Goal: Communication & Community: Answer question/provide support

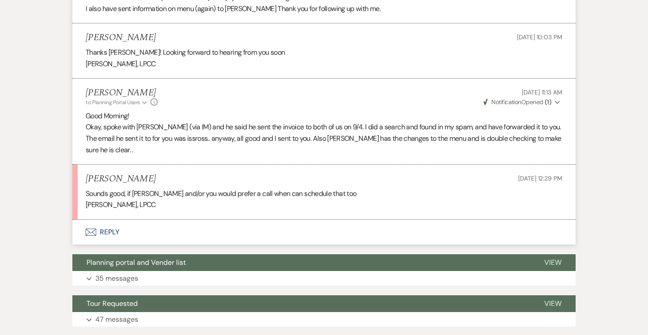
click at [102, 220] on button "Envelope Reply" at bounding box center [324, 232] width 504 height 25
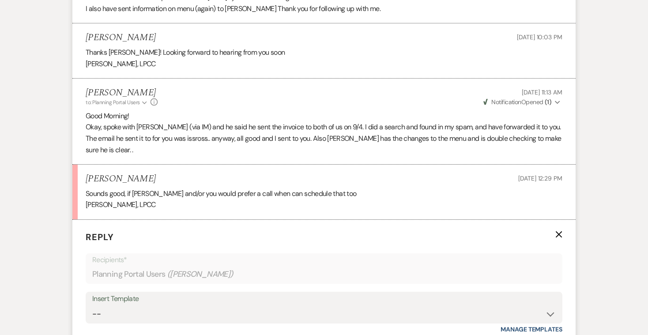
click at [348, 3] on p "I also have sent information on menu (again) to [PERSON_NAME] Thank you for fol…" at bounding box center [324, 8] width 477 height 11
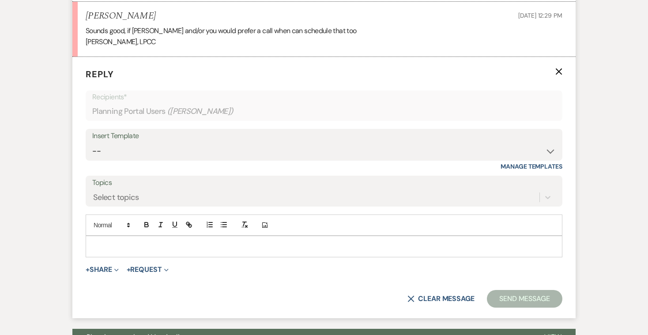
scroll to position [707, 0]
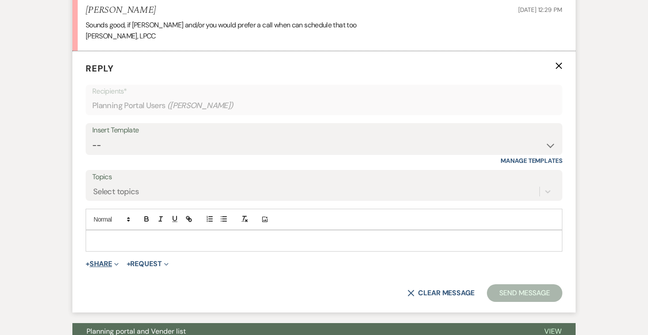
click at [117, 262] on icon "Expand" at bounding box center [116, 264] width 4 height 4
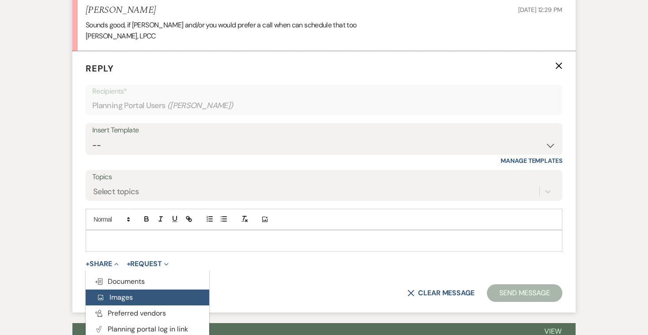
click at [111, 293] on span "Add Photo Images" at bounding box center [114, 297] width 37 height 9
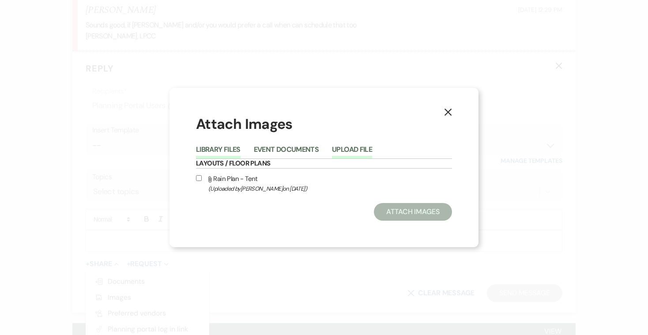
click at [355, 147] on button "Upload File" at bounding box center [352, 152] width 40 height 12
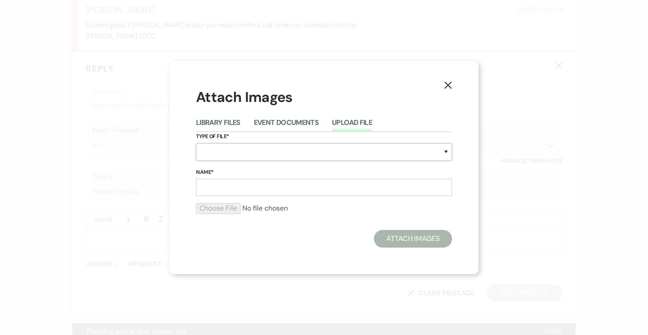
select select "56"
click at [445, 85] on icon "X" at bounding box center [448, 85] width 8 height 8
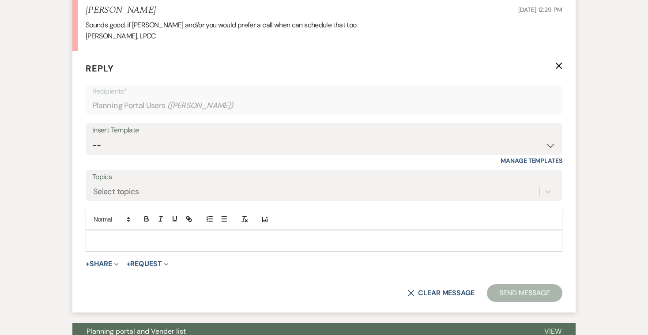
click at [111, 236] on p at bounding box center [324, 241] width 463 height 10
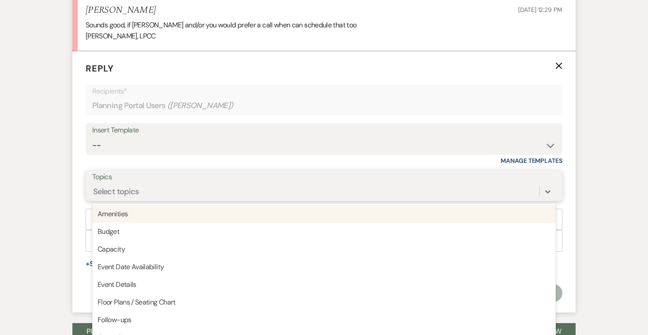
click at [131, 186] on div "Select topics" at bounding box center [116, 192] width 46 height 12
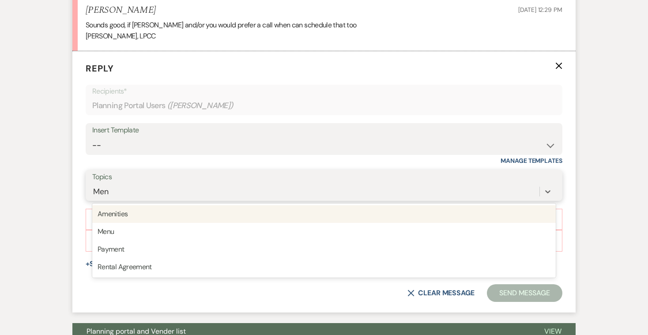
type input "Menu"
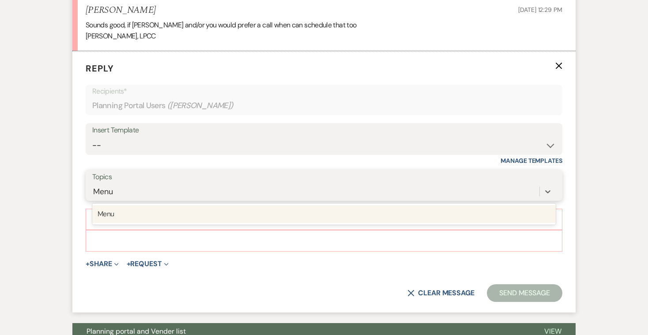
scroll to position [707, 0]
click at [124, 206] on div "Menu" at bounding box center [324, 215] width 464 height 18
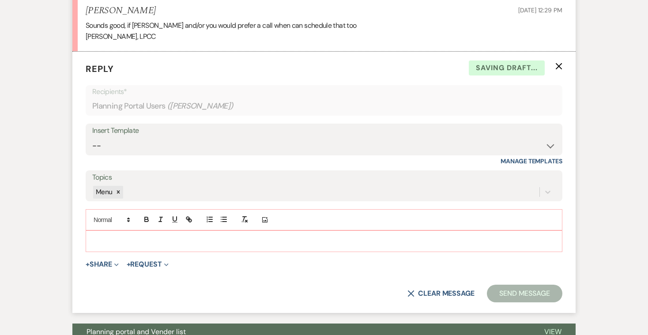
click at [109, 236] on p at bounding box center [324, 241] width 463 height 10
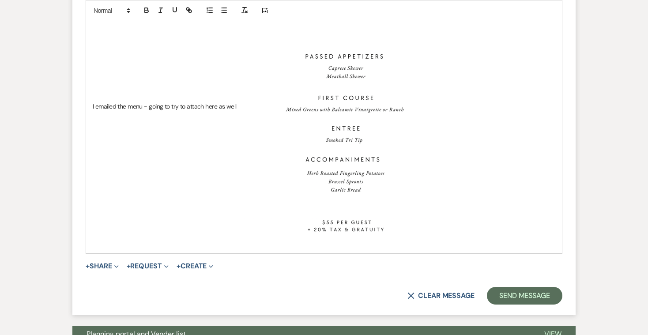
scroll to position [933, 0]
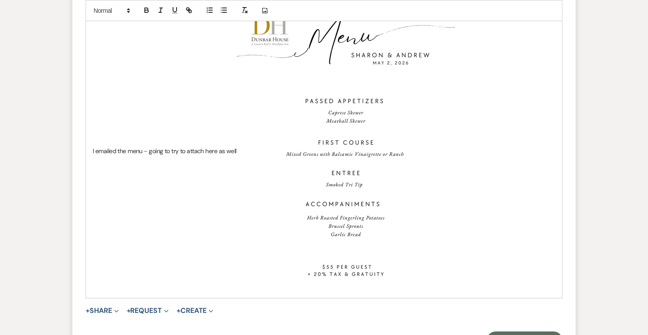
drag, startPoint x: 240, startPoint y: 131, endPoint x: 193, endPoint y: 136, distance: 47.1
drag, startPoint x: 237, startPoint y: 131, endPoint x: 178, endPoint y: 125, distance: 59.0
click at [237, 133] on img at bounding box center [346, 151] width 219 height 283
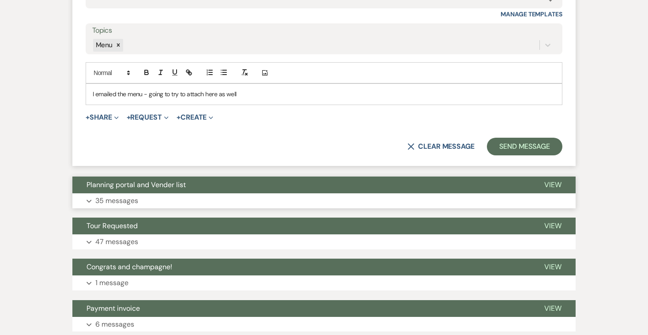
scroll to position [837, 0]
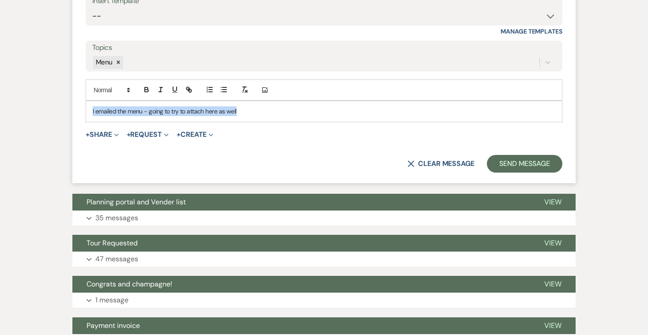
drag, startPoint x: 240, startPoint y: 92, endPoint x: 90, endPoint y: 90, distance: 150.6
click at [90, 101] on div "I emailed the menu - going to try to attach here as well" at bounding box center [324, 111] width 476 height 20
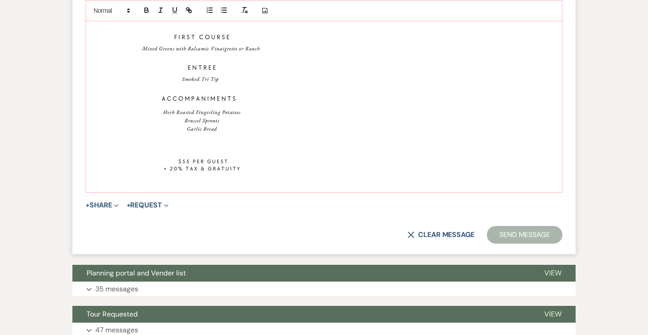
scroll to position [1041, 0]
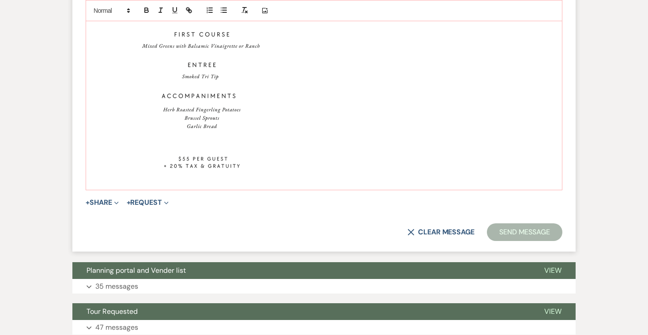
click at [350, 156] on p at bounding box center [324, 43] width 463 height 283
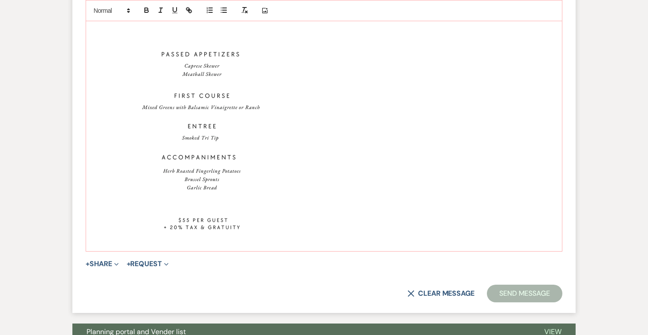
scroll to position [980, 0]
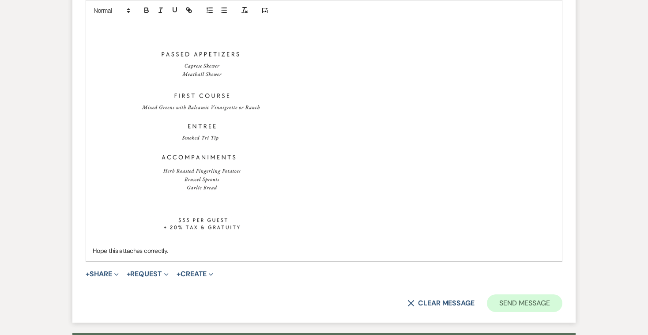
click at [519, 295] on button "Send Message" at bounding box center [525, 304] width 76 height 18
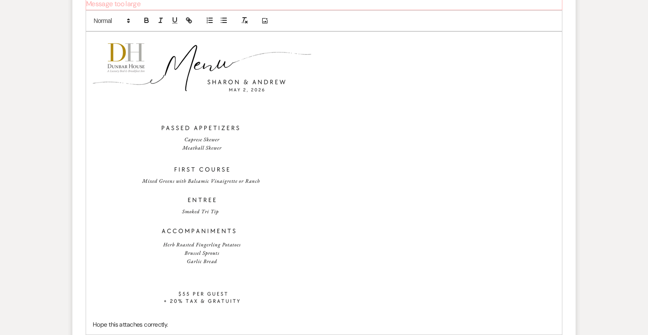
scroll to position [946, 0]
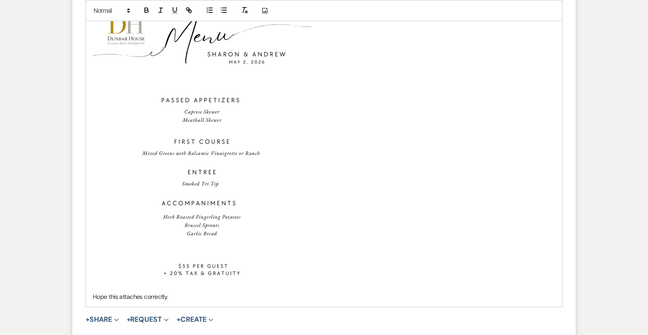
click at [246, 268] on img at bounding box center [202, 150] width 219 height 283
click at [260, 254] on img at bounding box center [202, 150] width 219 height 283
click at [251, 252] on img at bounding box center [202, 150] width 219 height 283
drag, startPoint x: 251, startPoint y: 252, endPoint x: 257, endPoint y: 185, distance: 67.9
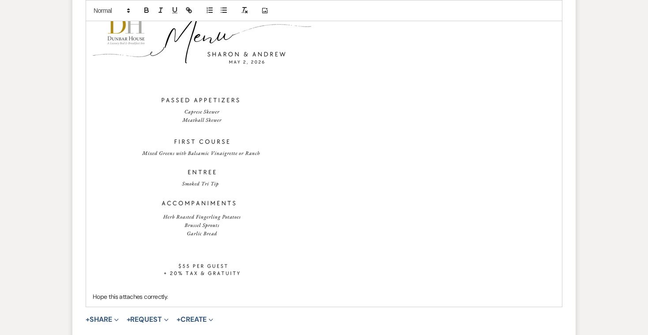
click at [257, 185] on img at bounding box center [202, 150] width 219 height 283
click at [253, 164] on img at bounding box center [202, 150] width 219 height 283
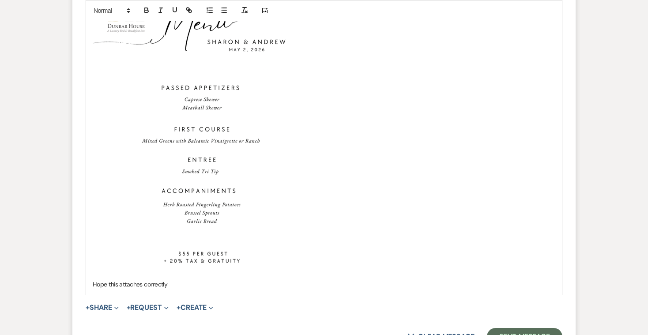
click at [167, 280] on p "Hope this attaches correctly" at bounding box center [324, 285] width 463 height 10
drag, startPoint x: 167, startPoint y: 265, endPoint x: 93, endPoint y: 267, distance: 73.8
click at [93, 280] on p "Hope this attaches correctly" at bounding box center [324, 285] width 463 height 10
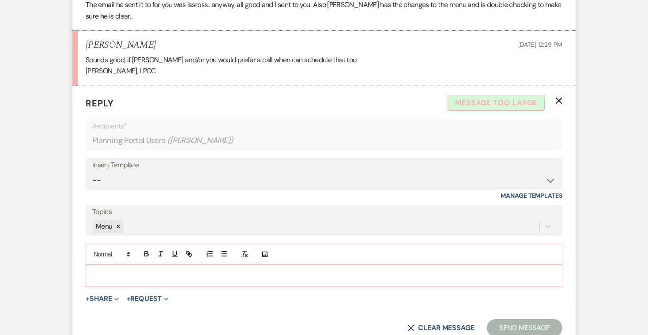
scroll to position [673, 0]
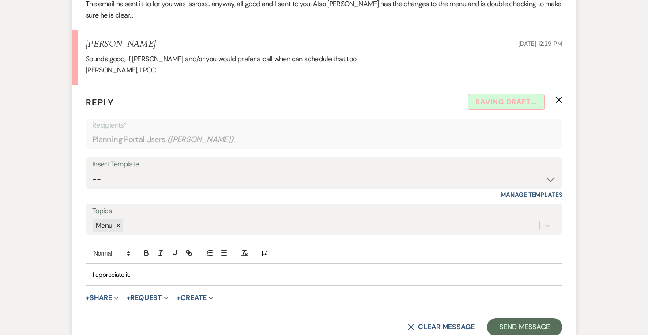
drag, startPoint x: 133, startPoint y: 258, endPoint x: 93, endPoint y: 253, distance: 40.6
click at [93, 270] on p "I appreciate it." at bounding box center [324, 275] width 463 height 10
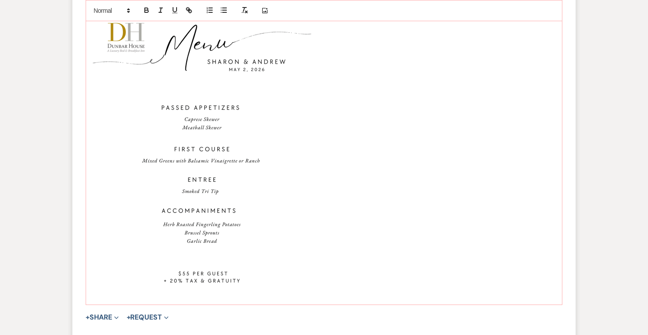
scroll to position [977, 0]
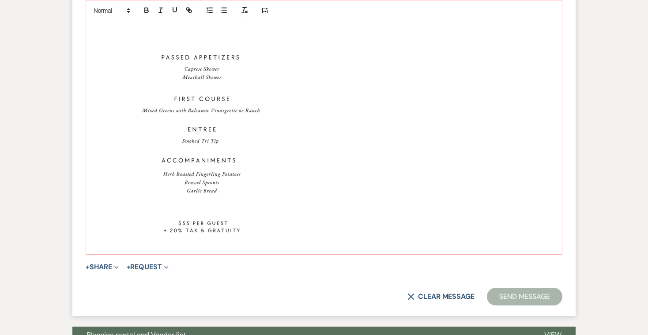
click at [320, 223] on p at bounding box center [324, 107] width 463 height 283
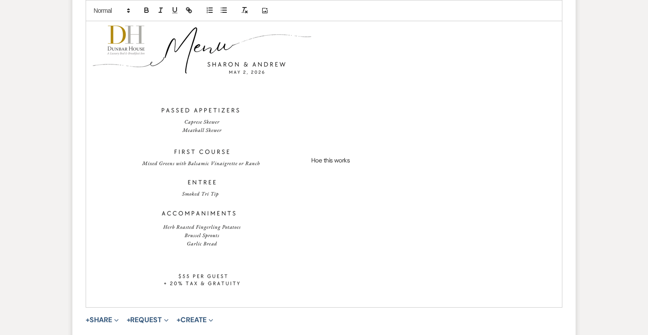
click at [318, 141] on p "Hoe this works" at bounding box center [324, 160] width 463 height 283
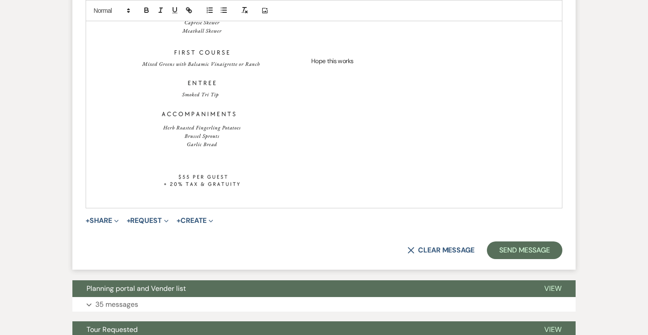
scroll to position [1095, 0]
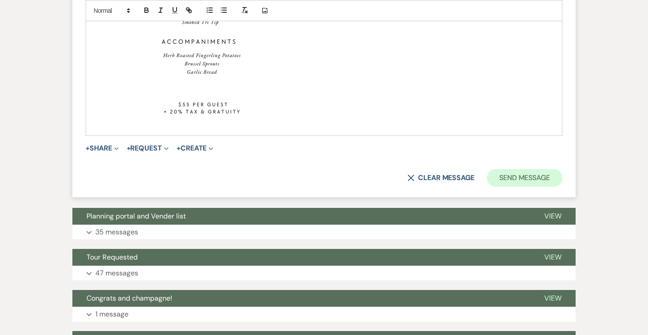
click at [529, 169] on button "Send Message" at bounding box center [525, 178] width 76 height 18
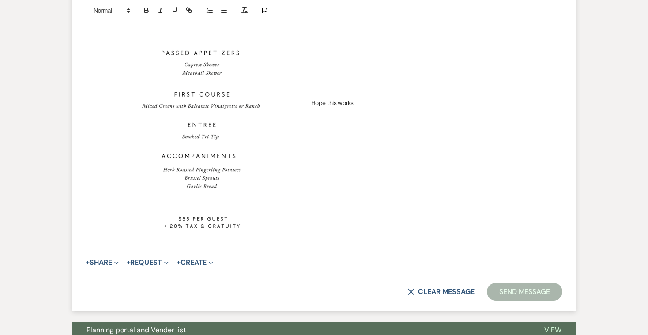
scroll to position [994, 0]
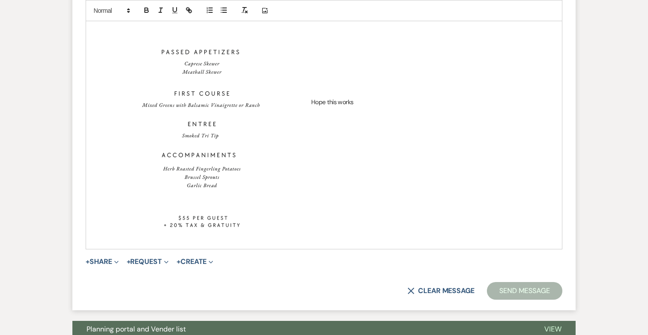
click at [354, 83] on p "Hope this works" at bounding box center [324, 102] width 463 height 283
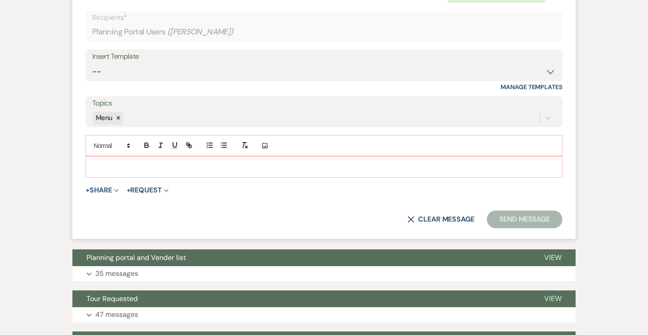
scroll to position [776, 0]
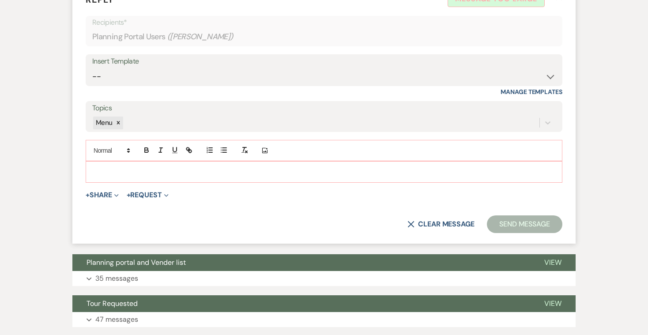
click at [181, 167] on p at bounding box center [324, 172] width 463 height 10
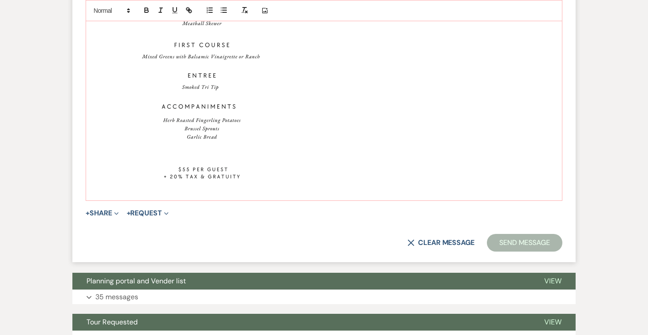
scroll to position [1033, 0]
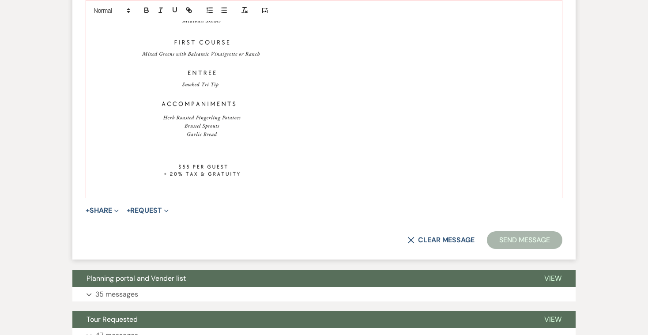
click at [321, 169] on p at bounding box center [324, 51] width 463 height 283
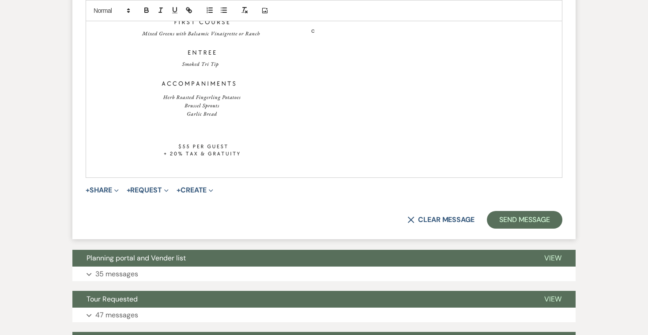
scroll to position [1065, 0]
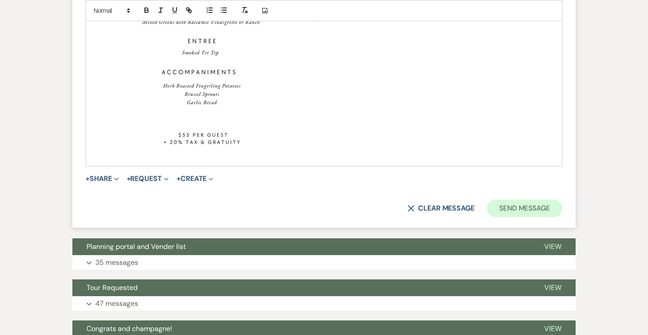
click at [511, 200] on button "Send Message" at bounding box center [525, 209] width 76 height 18
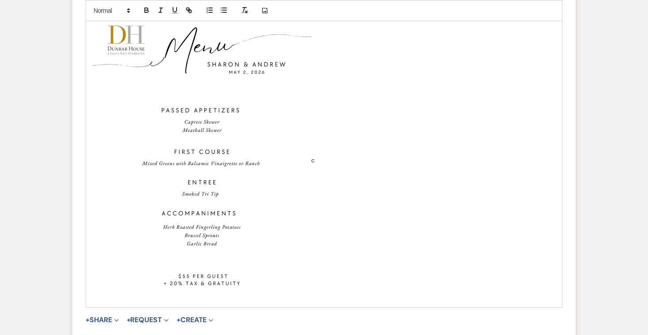
scroll to position [943, 0]
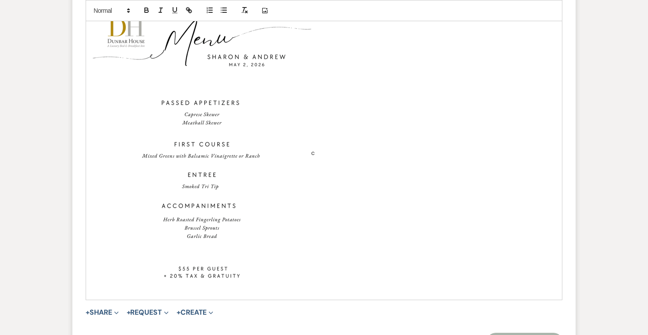
click at [315, 271] on p "c" at bounding box center [324, 153] width 463 height 283
click at [316, 270] on p "c" at bounding box center [324, 153] width 463 height 283
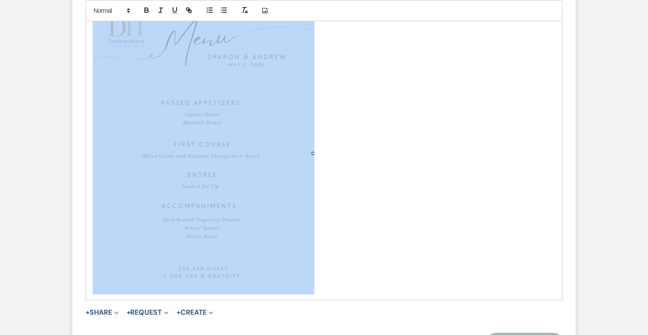
drag, startPoint x: 315, startPoint y: 270, endPoint x: 307, endPoint y: 223, distance: 48.0
click at [307, 223] on p "c" at bounding box center [324, 153] width 463 height 283
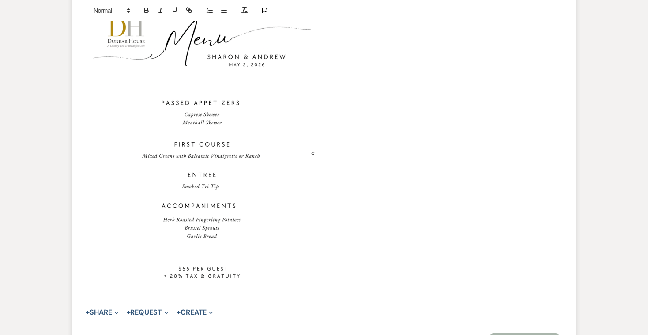
drag, startPoint x: 314, startPoint y: 194, endPoint x: 317, endPoint y: 135, distance: 58.8
click at [317, 135] on p "c" at bounding box center [324, 153] width 463 height 283
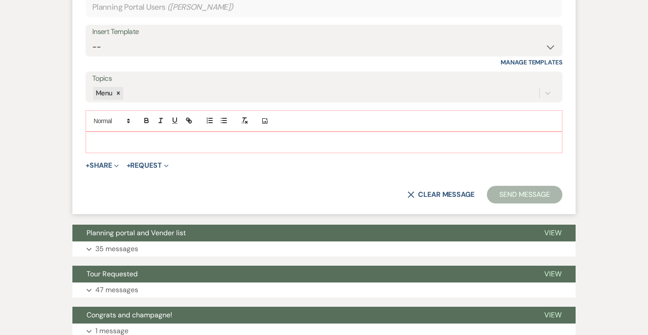
scroll to position [803, 0]
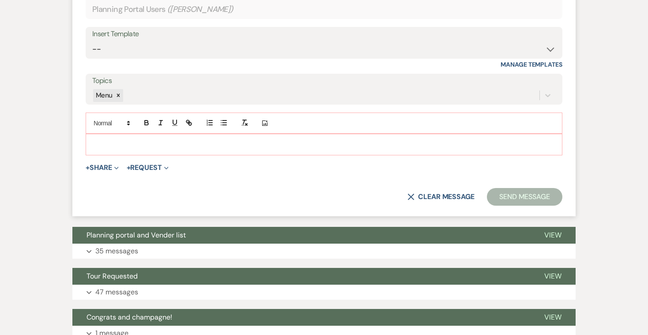
click at [246, 140] on p at bounding box center [324, 145] width 463 height 10
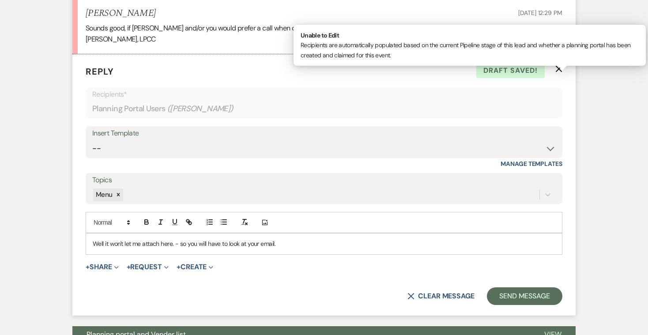
scroll to position [728, 0]
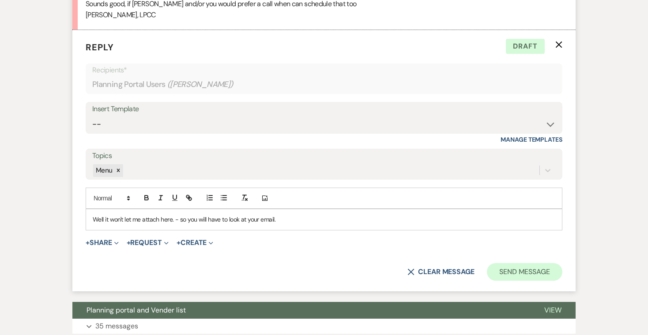
click at [518, 263] on button "Send Message" at bounding box center [525, 272] width 76 height 18
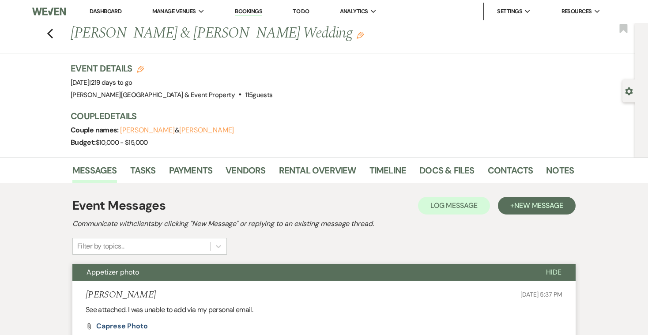
scroll to position [0, 0]
click at [52, 34] on icon "Previous" at bounding box center [50, 33] width 7 height 11
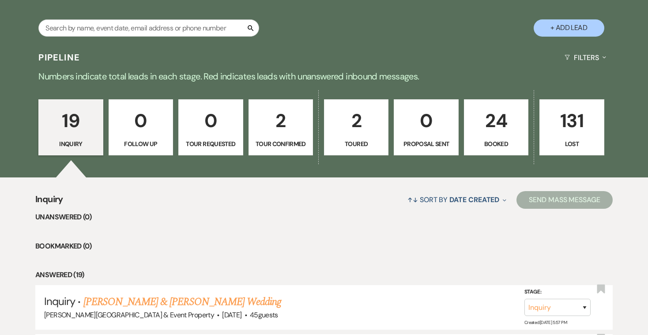
scroll to position [171, 0]
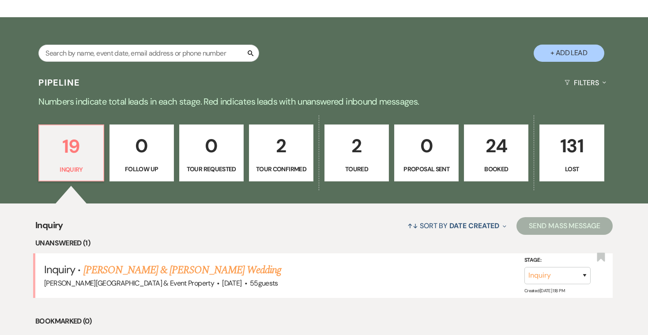
scroll to position [155, 0]
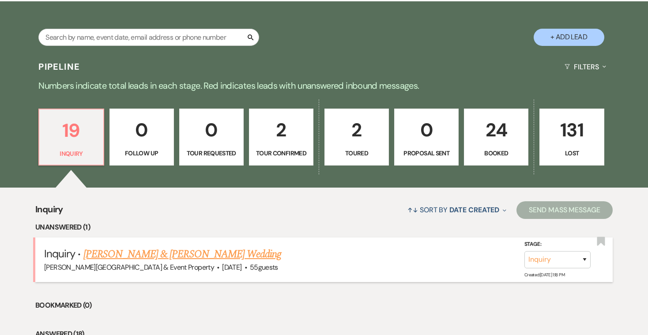
click at [138, 255] on link "[PERSON_NAME] & [PERSON_NAME] Wedding" at bounding box center [182, 254] width 198 height 16
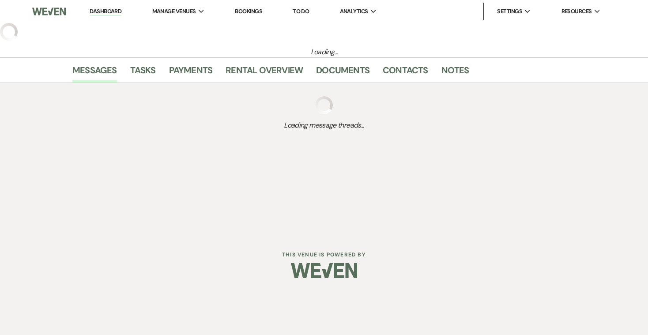
select select "1"
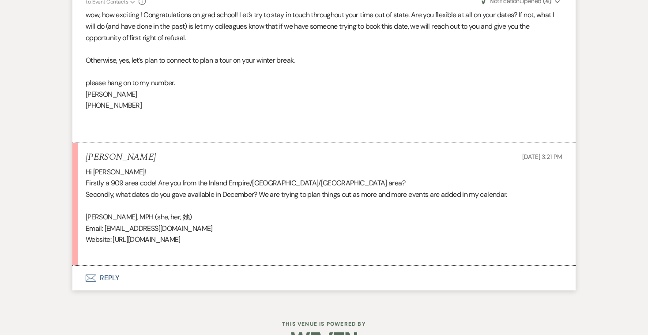
scroll to position [1437, 0]
click at [116, 266] on button "Envelope Reply" at bounding box center [324, 278] width 504 height 25
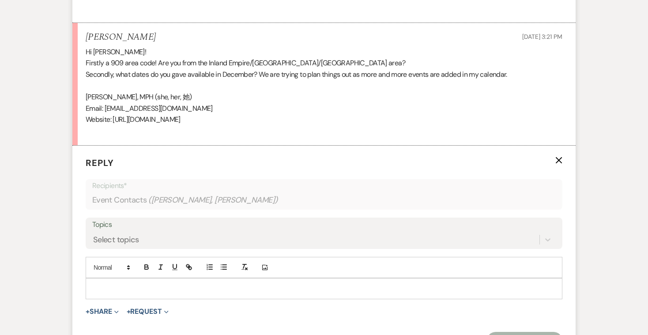
scroll to position [1601, 0]
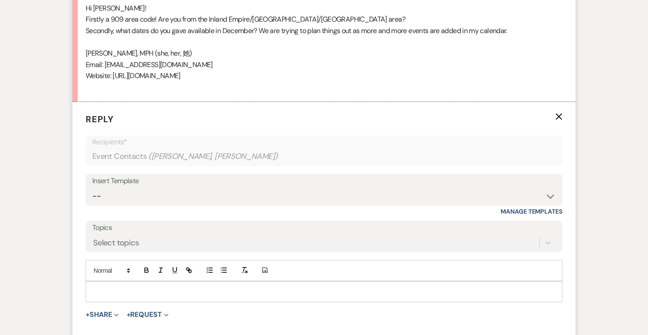
click at [107, 287] on p at bounding box center [324, 292] width 463 height 10
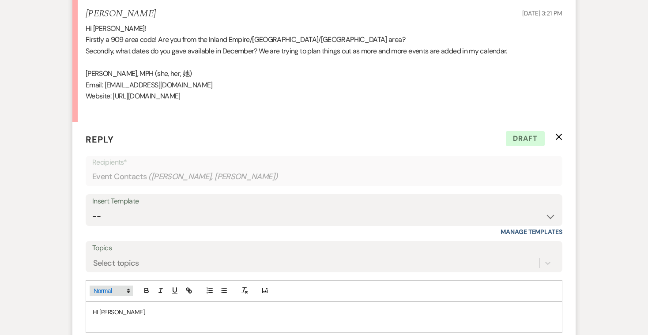
scroll to position [1582, 0]
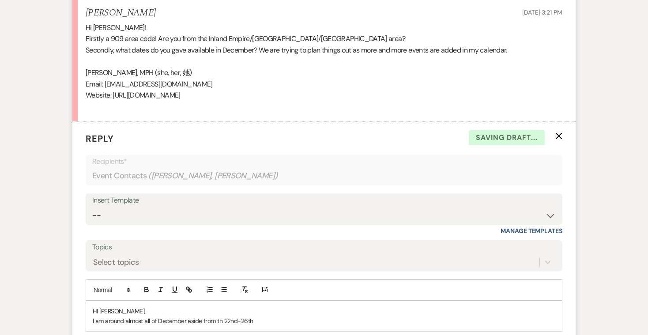
click at [222, 316] on p "I am around almost all of December aside from th 22nd-26th" at bounding box center [324, 321] width 463 height 10
click at [261, 316] on p "I am around almost all of December aside from the 22nd-26th" at bounding box center [324, 321] width 463 height 10
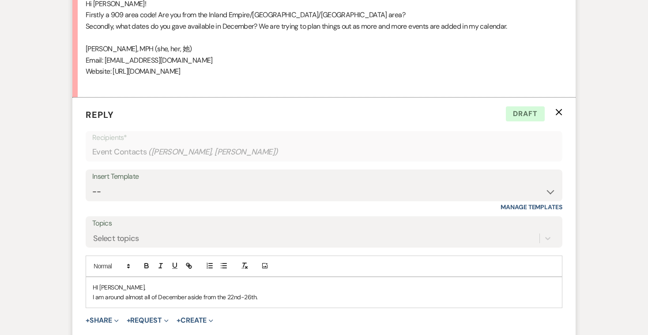
scroll to position [1613, 0]
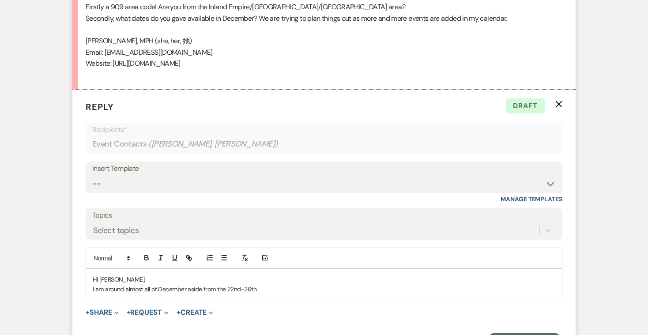
click at [268, 284] on p "I am around almost all of December aside from the 22nd-26th." at bounding box center [324, 289] width 463 height 10
click at [304, 284] on p "I am around almost all of December aside from the 22nd-26th. My phone is from t…" at bounding box center [324, 289] width 463 height 10
click at [341, 284] on p "I am around almost all of December aside from the 22nd-26th. My phone is from #…" at bounding box center [324, 289] width 463 height 10
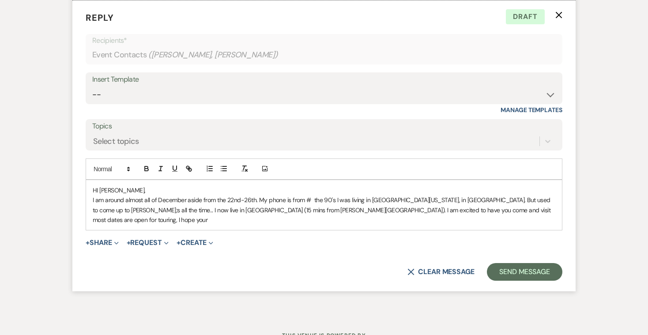
scroll to position [1702, 0]
click at [116, 196] on p "I am around almost all of December aside from the 22nd-26th. My phone is from #…" at bounding box center [324, 211] width 463 height 30
click at [149, 196] on p "I am around almost all of December aside from the 22nd-26th. My phone is from #…" at bounding box center [324, 211] width 463 height 30
click at [393, 196] on p "I am around almost all of December aside from the 22nd-26th. My phone is from #…" at bounding box center [324, 211] width 463 height 30
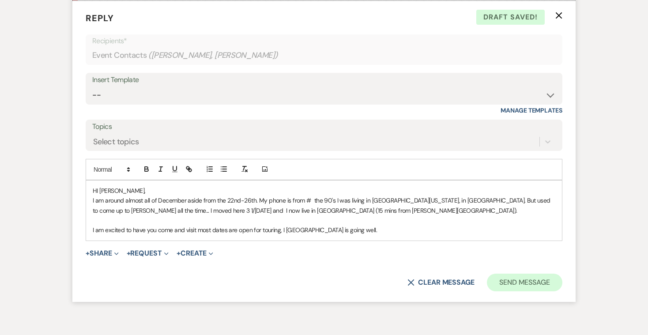
click at [505, 274] on button "Send Message" at bounding box center [525, 283] width 76 height 18
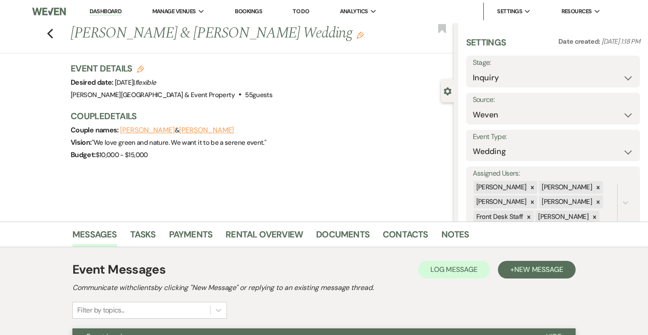
scroll to position [0, 0]
click at [246, 12] on link "Bookings" at bounding box center [248, 12] width 27 height 8
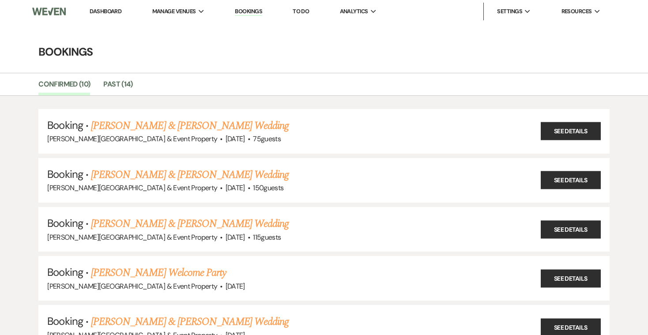
click at [111, 9] on link "Dashboard" at bounding box center [106, 12] width 32 height 8
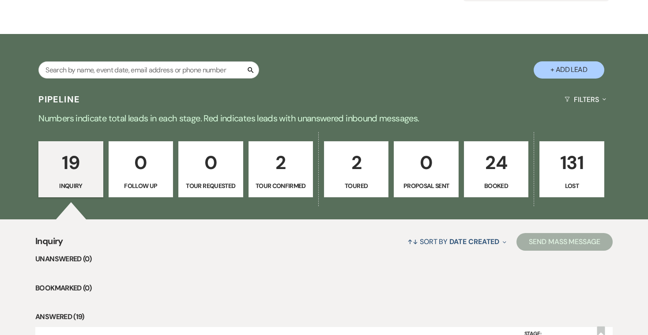
click at [281, 168] on p "2" at bounding box center [280, 163] width 53 height 30
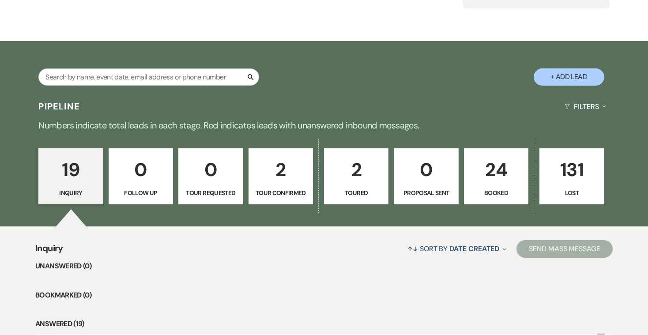
select select "4"
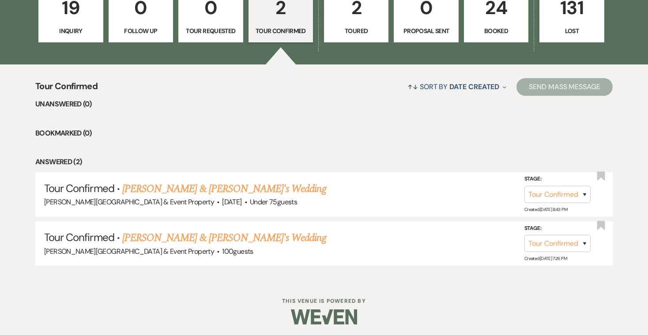
scroll to position [276, 0]
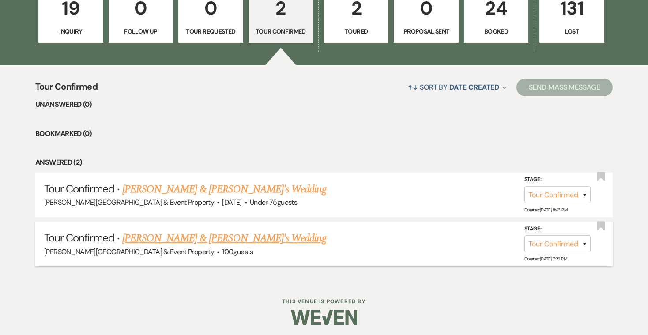
click at [239, 238] on link "Kelle Huston & Fiance's Wedding" at bounding box center [224, 239] width 204 height 16
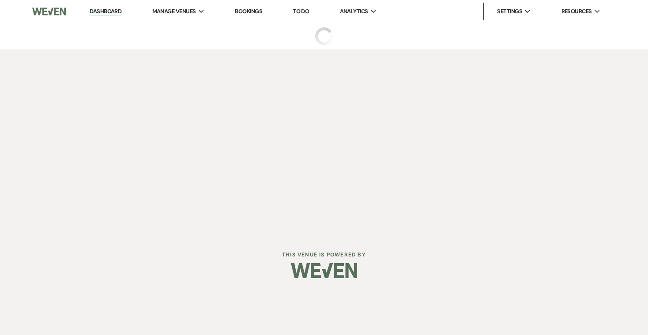
select select "4"
select select "5"
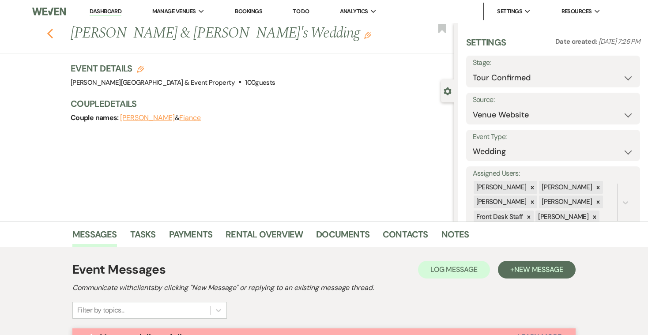
click at [52, 33] on icon "Previous" at bounding box center [50, 33] width 7 height 11
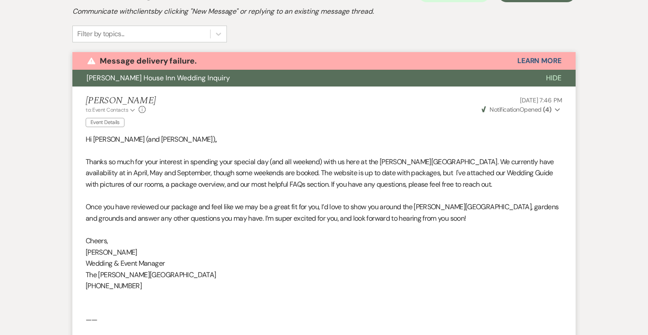
select select "4"
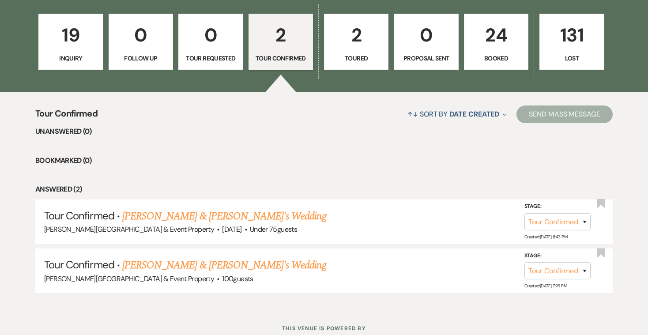
scroll to position [243, 0]
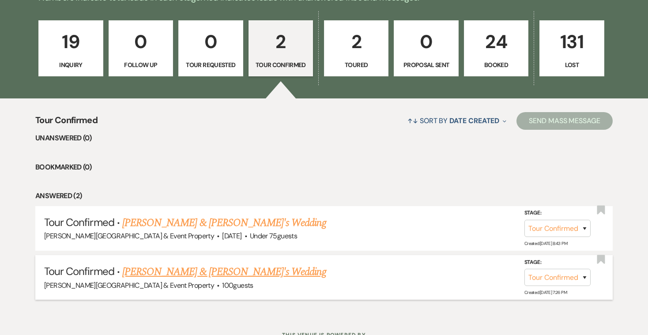
click at [197, 272] on link "Kelle Huston & Fiance's Wedding" at bounding box center [224, 272] width 204 height 16
select select "4"
select select "5"
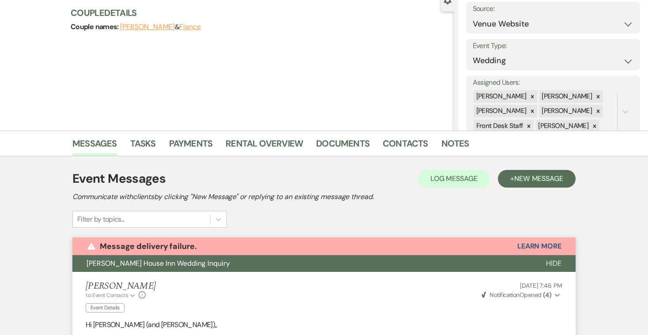
scroll to position [91, 0]
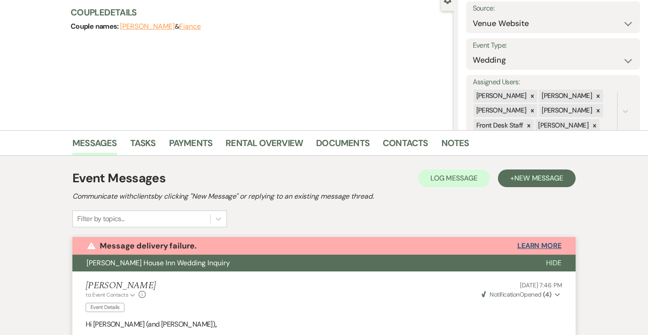
click at [531, 246] on button "Learn More" at bounding box center [540, 245] width 44 height 7
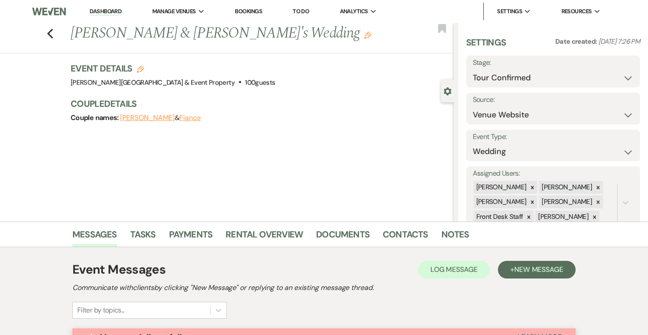
scroll to position [0, 0]
click at [51, 33] on icon "Previous" at bounding box center [50, 33] width 7 height 11
select select "4"
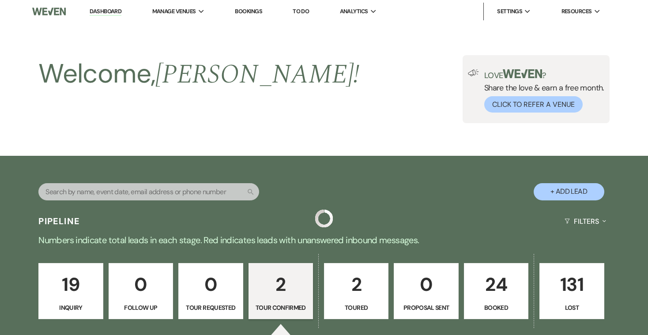
scroll to position [243, 0]
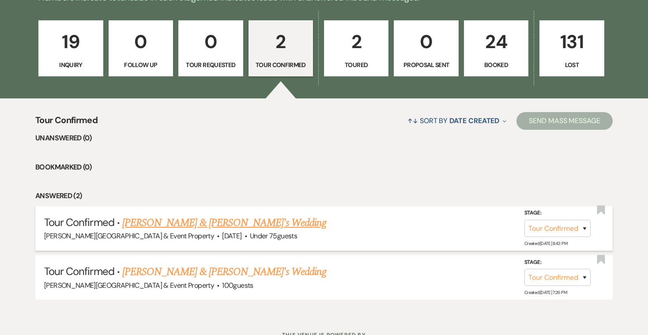
click at [211, 222] on link "Nancy Provines & Fiance's Wedding" at bounding box center [224, 223] width 204 height 16
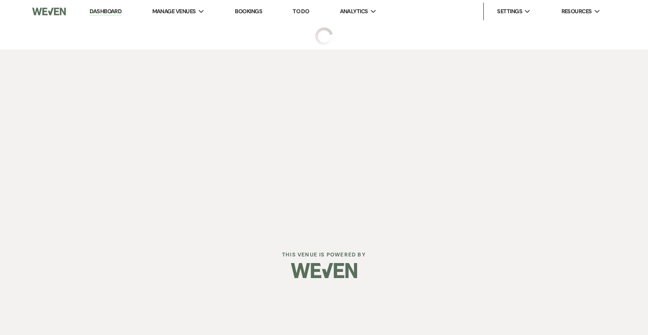
select select "4"
select select "3"
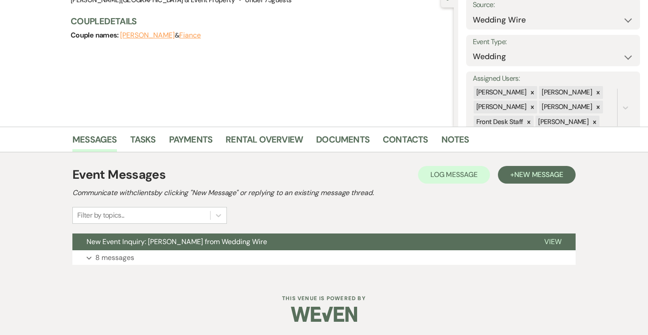
scroll to position [95, 0]
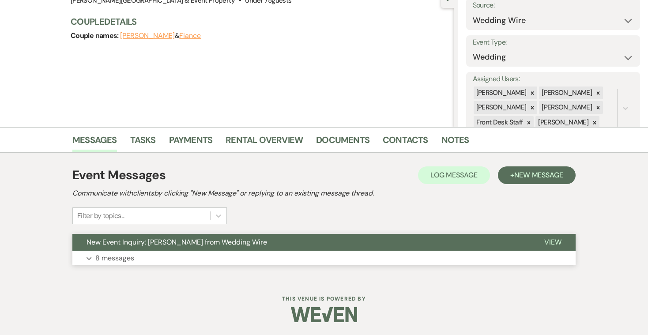
click at [137, 258] on button "Expand 8 messages" at bounding box center [324, 258] width 504 height 15
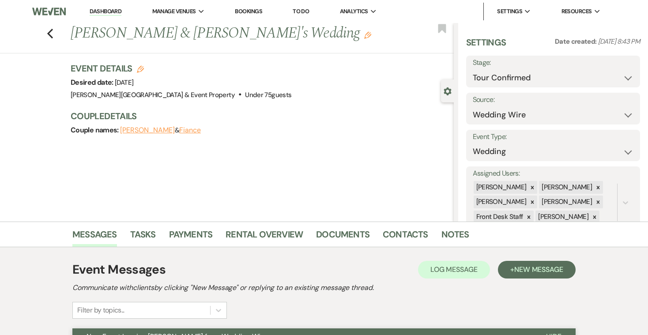
scroll to position [0, 0]
click at [50, 32] on use "button" at bounding box center [50, 34] width 6 height 10
select select "4"
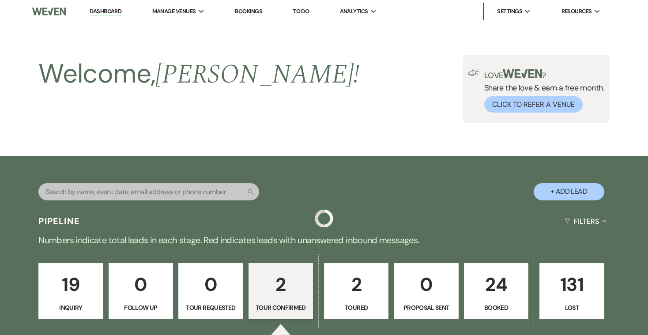
scroll to position [243, 0]
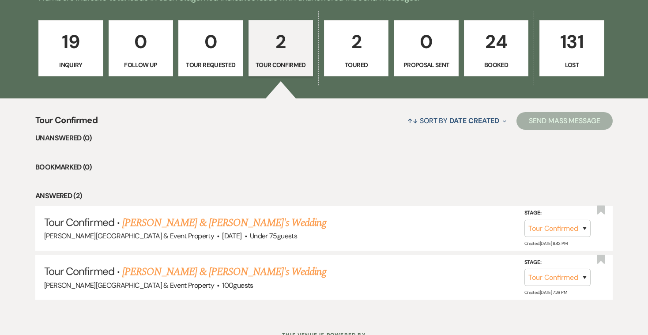
click at [359, 45] on p "2" at bounding box center [356, 42] width 53 height 30
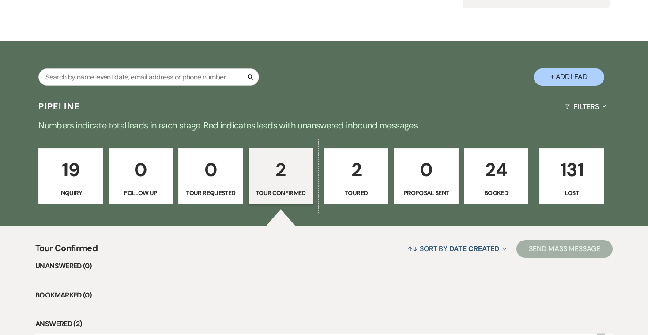
select select "5"
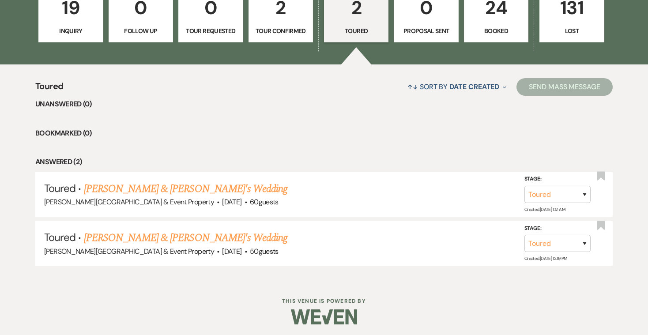
scroll to position [276, 0]
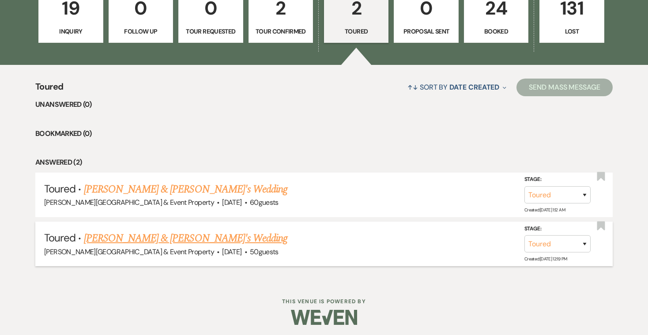
click at [182, 237] on link "Emily Thomas & Fiance's Wedding" at bounding box center [186, 239] width 204 height 16
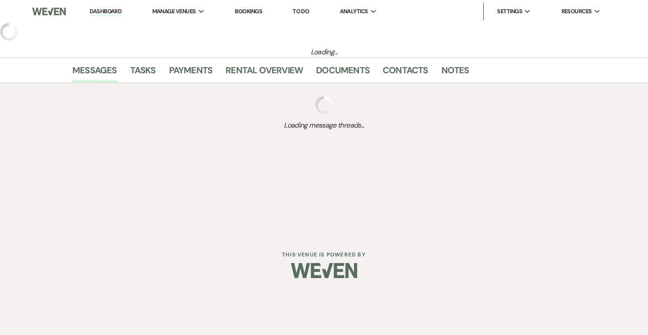
select select "5"
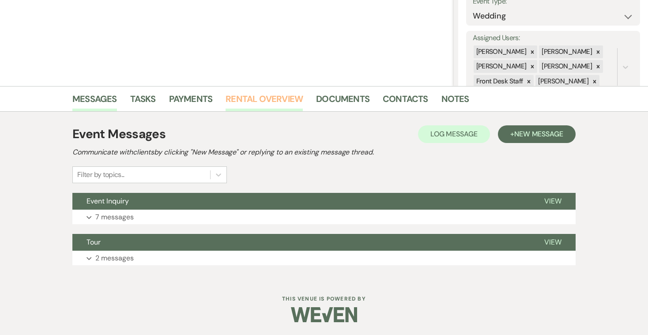
scroll to position [135, 0]
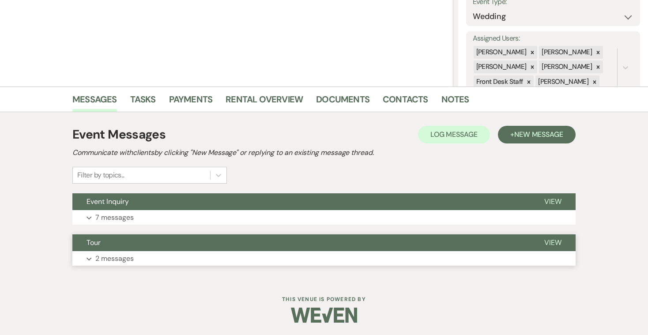
click at [128, 257] on p "2 messages" at bounding box center [114, 258] width 38 height 11
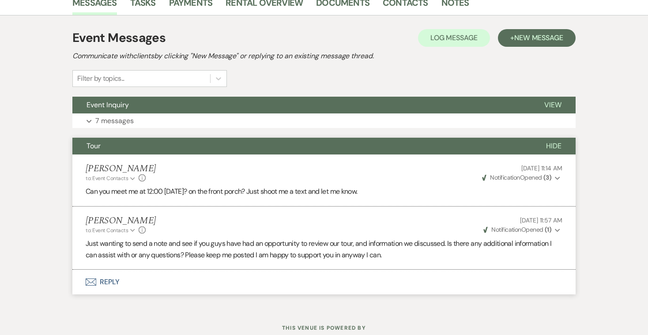
scroll to position [243, 0]
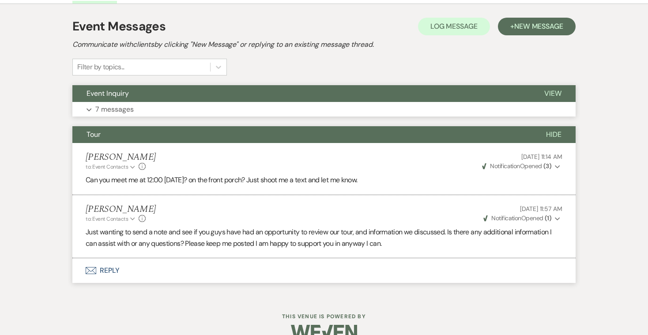
click at [122, 112] on p "7 messages" at bounding box center [114, 109] width 38 height 11
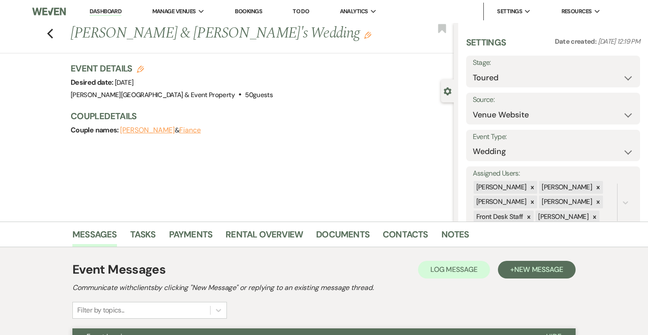
scroll to position [0, 0]
click at [49, 33] on use "button" at bounding box center [50, 34] width 6 height 10
select select "5"
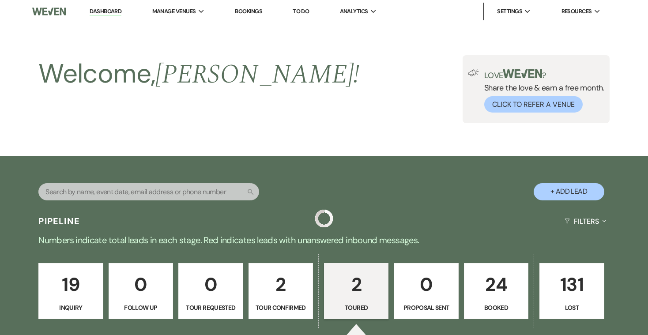
scroll to position [276, 0]
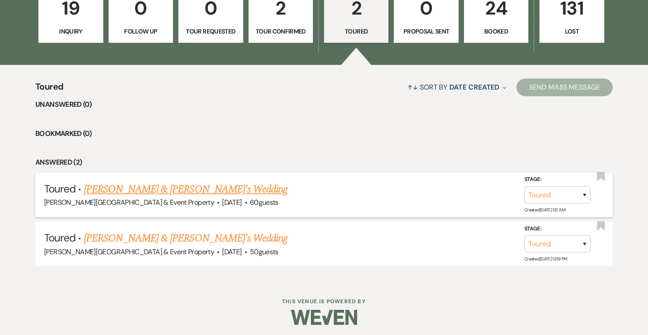
click at [136, 187] on link "Emme Gumm & Fiance's Wedding" at bounding box center [186, 190] width 204 height 16
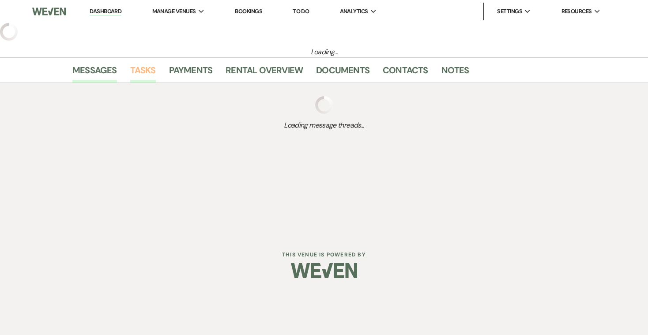
select select "5"
select select "22"
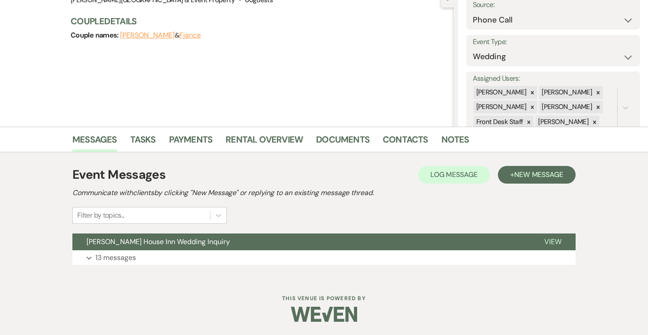
scroll to position [95, 0]
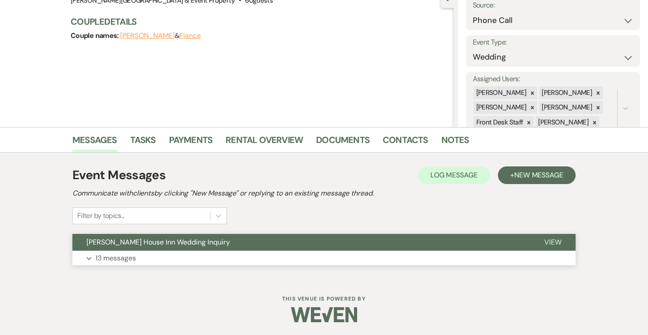
click at [114, 261] on p "13 messages" at bounding box center [115, 258] width 41 height 11
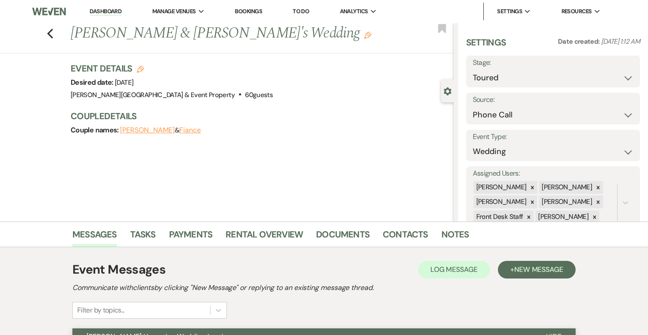
scroll to position [0, 0]
click at [48, 34] on use "button" at bounding box center [50, 34] width 6 height 10
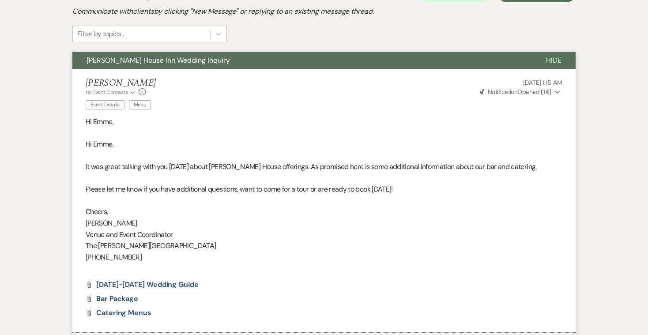
select select "5"
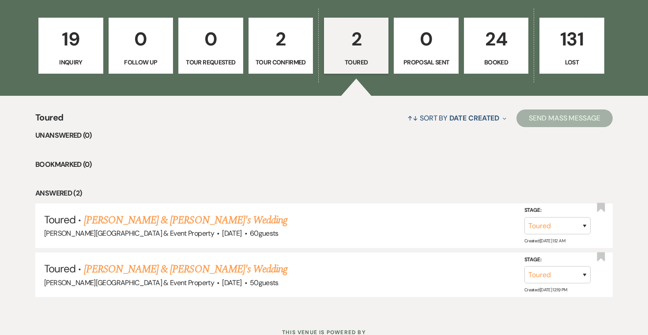
scroll to position [221, 0]
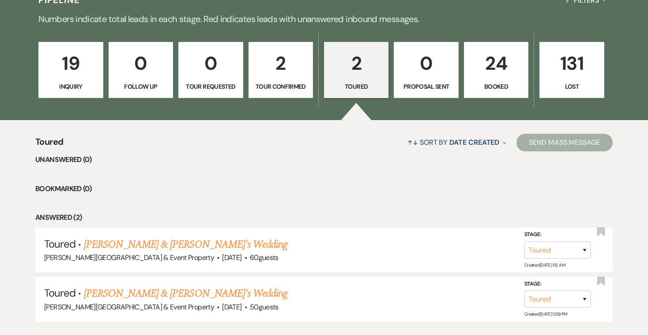
click at [502, 64] on p "24" at bounding box center [496, 64] width 53 height 30
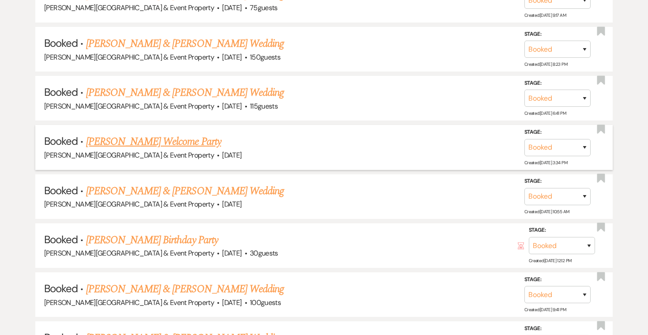
scroll to position [476, 0]
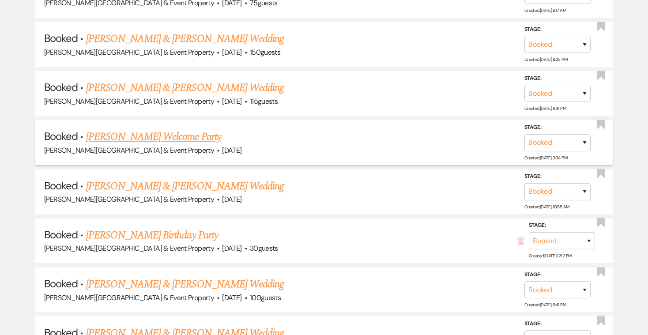
click at [205, 136] on link "Elizabeth Lomis's Welcome Party" at bounding box center [153, 137] width 135 height 16
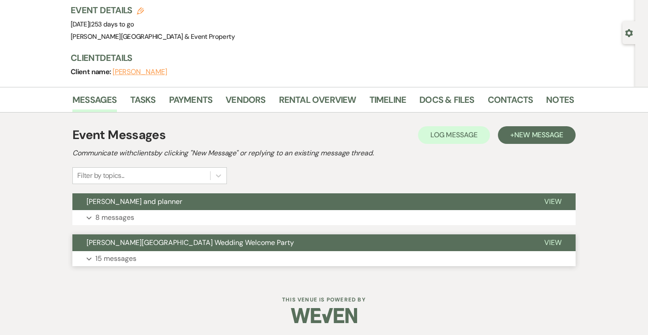
click at [117, 258] on p "15 messages" at bounding box center [115, 258] width 41 height 11
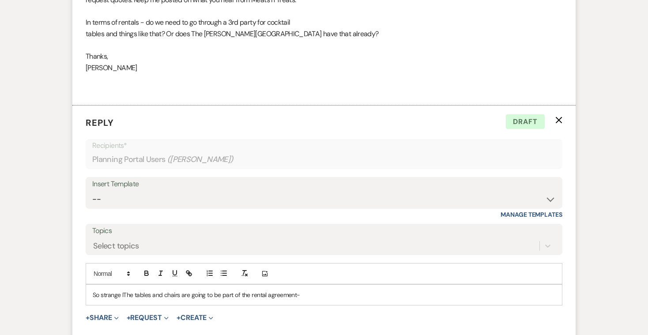
scroll to position [2254, 0]
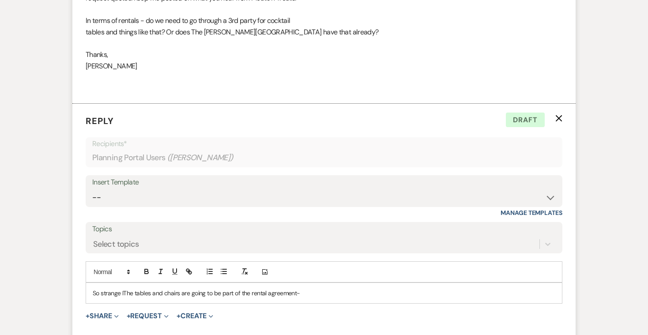
click at [305, 288] on p "So strange IThe tables and chairs are going to be part of the rental agreement-" at bounding box center [324, 293] width 463 height 10
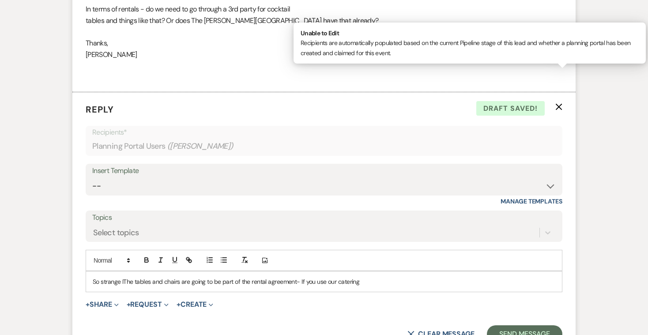
scroll to position [2267, 0]
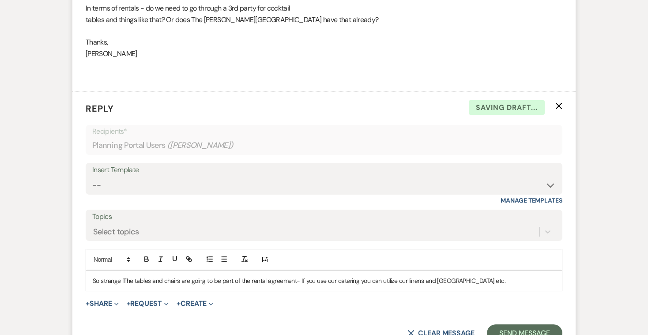
click at [124, 276] on p "So strange IThe tables and chairs are going to be part of the rental agreement-…" at bounding box center [324, 281] width 463 height 10
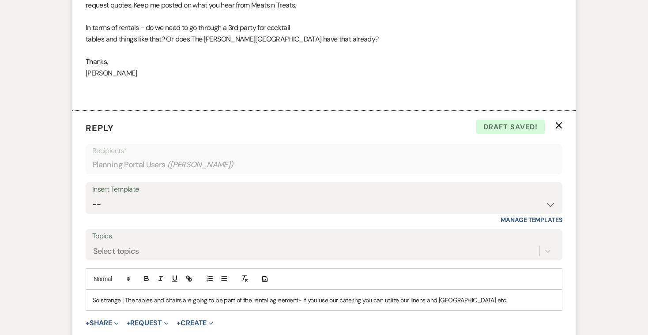
scroll to position [2253, 0]
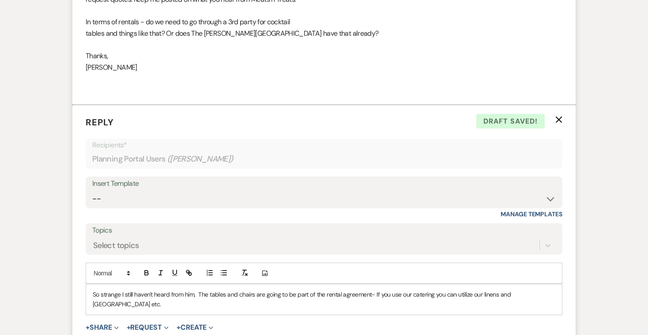
click at [541, 290] on p "So strange I still haven't heard from him, The tables and chairs are going to b…" at bounding box center [324, 300] width 463 height 20
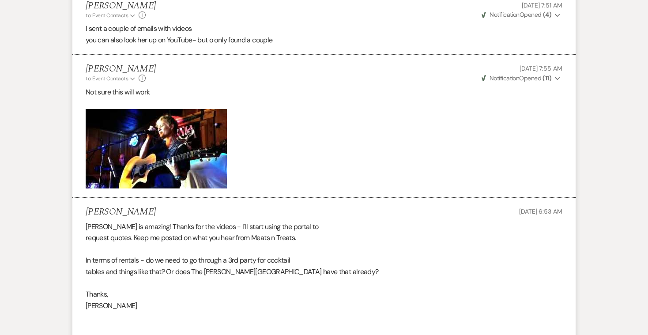
scroll to position [1959, 0]
